Goal: Information Seeking & Learning: Find specific page/section

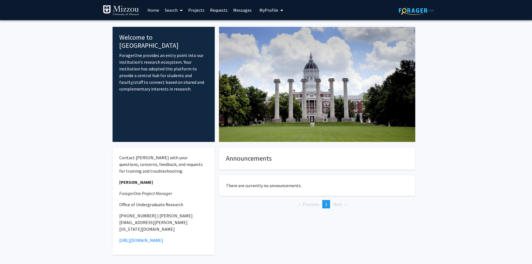
click at [276, 13] on span "My Profile" at bounding box center [268, 10] width 19 height 6
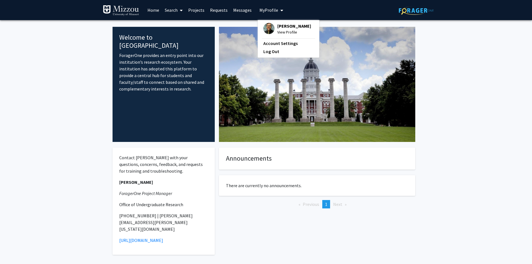
click at [277, 26] on span "[PERSON_NAME]" at bounding box center [294, 26] width 34 height 6
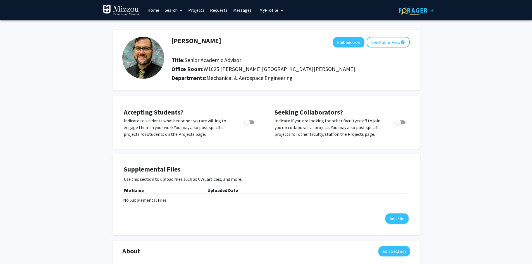
click at [171, 11] on link "Search" at bounding box center [173, 10] width 23 height 20
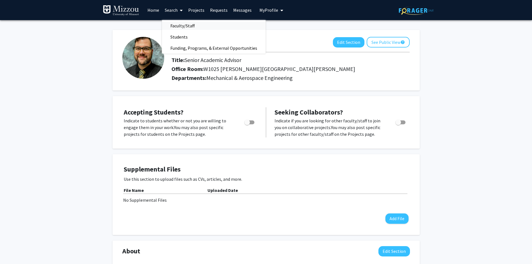
click at [180, 26] on span "Faculty/Staff" at bounding box center [182, 25] width 41 height 11
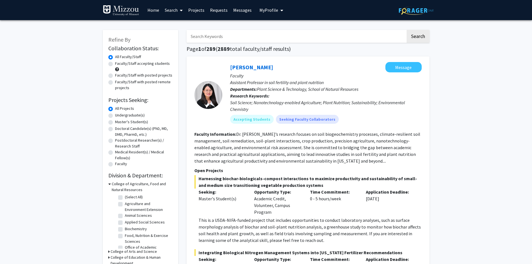
click at [201, 38] on input "Search Keywords" at bounding box center [296, 36] width 219 height 13
type input "mechanical engineering"
click at [407, 30] on button "Search" at bounding box center [418, 36] width 23 height 13
